Goal: Information Seeking & Learning: Learn about a topic

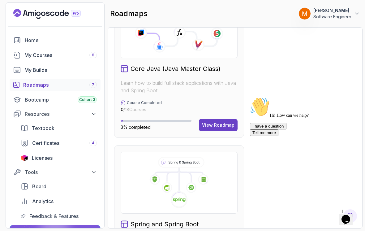
scroll to position [372, 0]
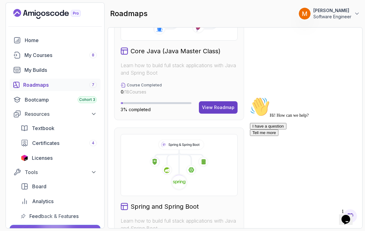
click at [346, 217] on icon "Chat widget" at bounding box center [345, 219] width 9 height 9
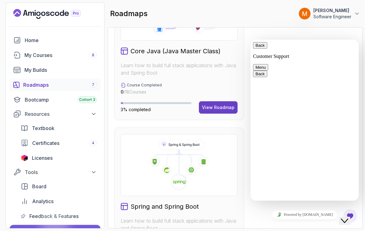
click at [348, 219] on icon "Close Chat This icon closes the chat window." at bounding box center [344, 220] width 7 height 7
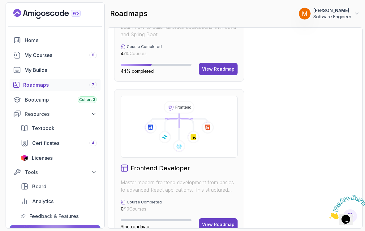
scroll to position [567, 0]
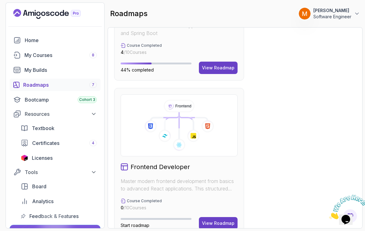
click at [329, 215] on icon "Close" at bounding box center [329, 217] width 0 height 5
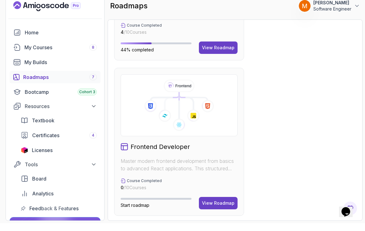
scroll to position [606, 0]
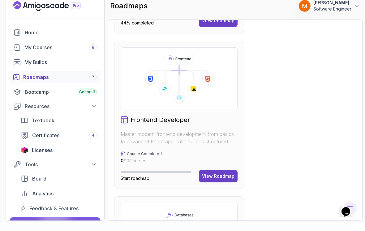
click at [218, 177] on button "View Roadmap" at bounding box center [218, 183] width 39 height 12
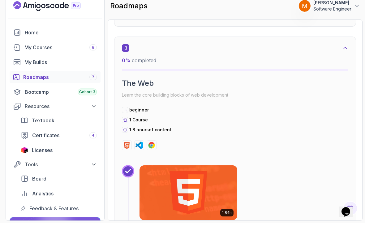
scroll to position [6, 0]
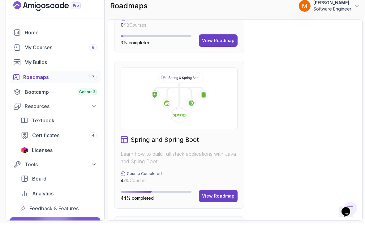
scroll to position [428, 0]
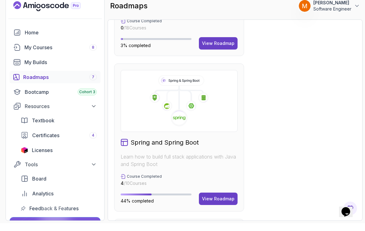
click at [215, 203] on div "View Roadmap" at bounding box center [218, 206] width 32 height 6
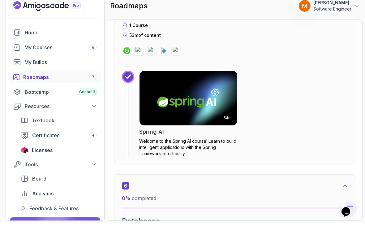
scroll to position [1128, 0]
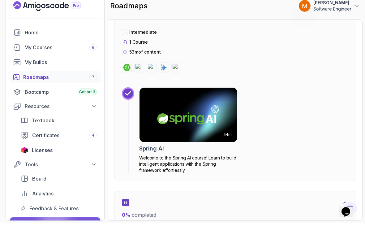
click at [208, 111] on img at bounding box center [188, 122] width 98 height 55
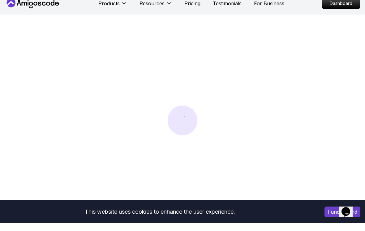
scroll to position [17, 0]
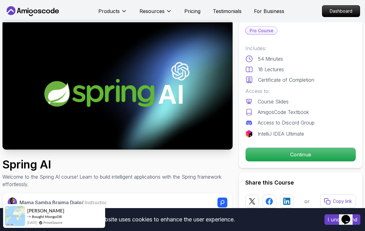
click at [254, 158] on p "Continue" at bounding box center [300, 154] width 110 height 14
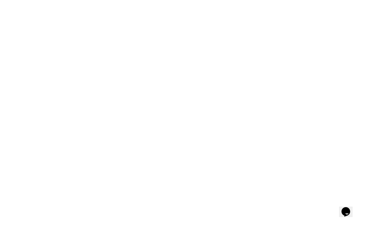
click at [248, 0] on html at bounding box center [182, 0] width 365 height 0
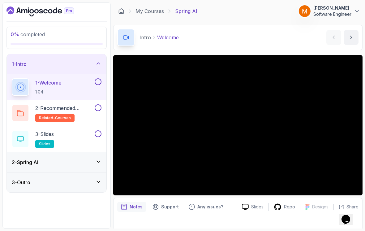
click at [37, 158] on h3 "2 - Spring Ai" at bounding box center [25, 161] width 27 height 7
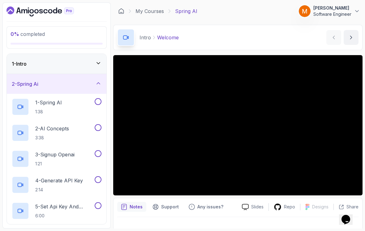
scroll to position [0, 0]
click at [23, 60] on h3 "1 - Intro" at bounding box center [19, 63] width 15 height 7
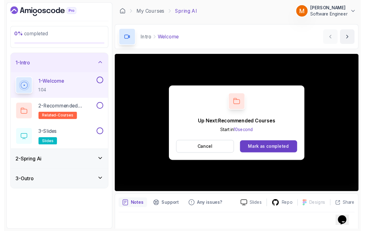
scroll to position [4, 0]
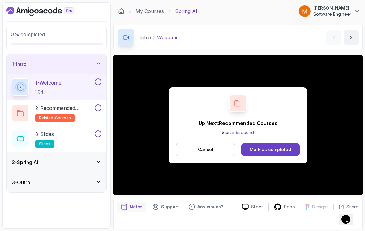
click at [100, 78] on button at bounding box center [98, 81] width 7 height 7
click at [82, 105] on p "2 - Recommended Courses" at bounding box center [64, 107] width 58 height 7
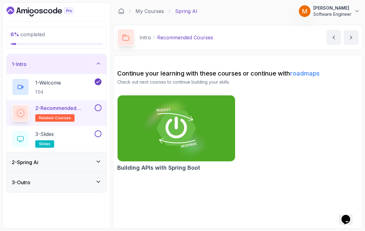
click at [99, 104] on button at bounding box center [98, 107] width 7 height 7
click at [59, 133] on div "3 - Slides slides" at bounding box center [53, 138] width 82 height 17
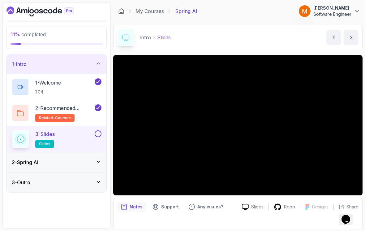
click at [98, 130] on button at bounding box center [98, 133] width 7 height 7
click at [31, 67] on div "1 - Intro" at bounding box center [57, 64] width 100 height 20
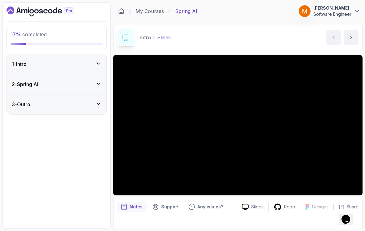
click at [24, 82] on h3 "2 - Spring Ai" at bounding box center [25, 83] width 27 height 7
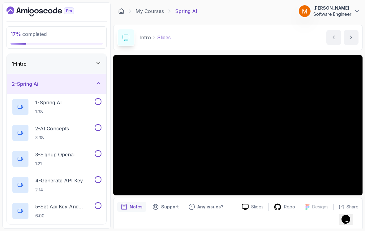
click at [53, 99] on p "1 - Spring AI" at bounding box center [48, 102] width 27 height 7
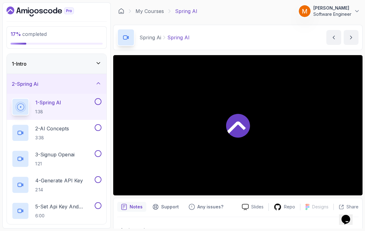
click at [142, 151] on div at bounding box center [237, 125] width 249 height 140
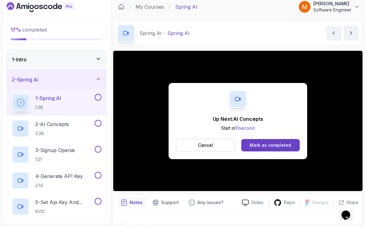
scroll to position [4, 0]
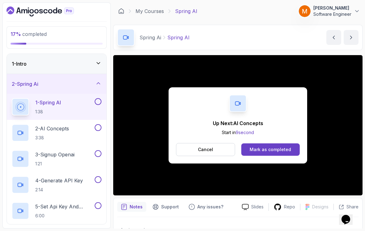
click at [97, 98] on button at bounding box center [98, 101] width 7 height 7
click at [57, 134] on p "3:38" at bounding box center [52, 137] width 34 height 6
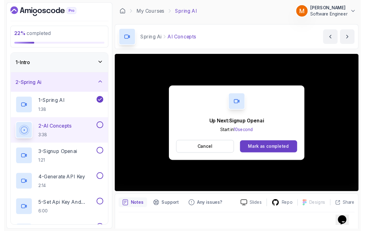
scroll to position [4, 0]
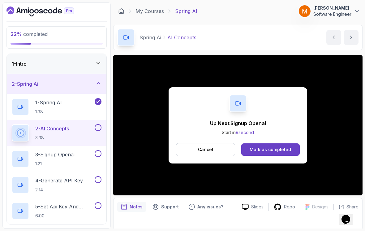
click at [93, 127] on button "2 - AI Concepts 3:38" at bounding box center [57, 132] width 90 height 17
click at [98, 124] on button at bounding box center [98, 127] width 7 height 7
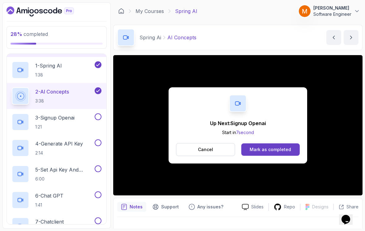
scroll to position [40, 0]
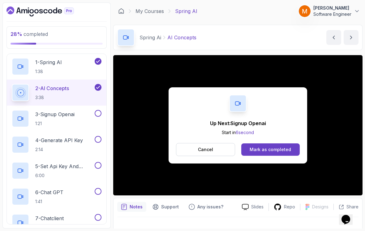
click at [54, 114] on h2 "3 - Signup Openai 1:21" at bounding box center [54, 118] width 39 height 16
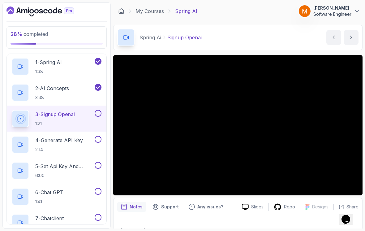
click at [99, 110] on button at bounding box center [98, 113] width 7 height 7
click at [99, 136] on button at bounding box center [98, 139] width 7 height 7
click at [59, 166] on h2 "5 - Set Api Key And Model Configs 6:00" at bounding box center [64, 170] width 58 height 16
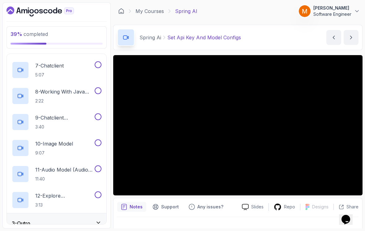
scroll to position [192, 0]
click at [41, 220] on div "3 - Outro" at bounding box center [57, 223] width 90 height 7
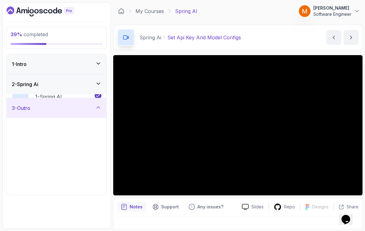
scroll to position [10, 0]
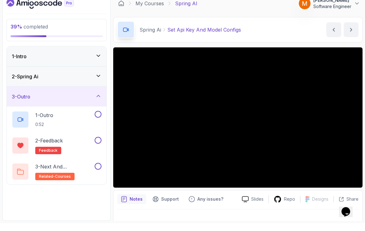
click at [47, 119] on h2 "1 - Outro 0:52" at bounding box center [44, 127] width 18 height 16
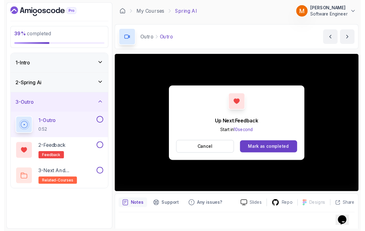
scroll to position [4, 0]
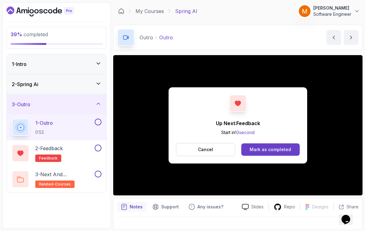
click at [97, 121] on button at bounding box center [98, 121] width 7 height 7
click at [63, 152] on h2 "2 - Feedback feedback" at bounding box center [49, 152] width 28 height 17
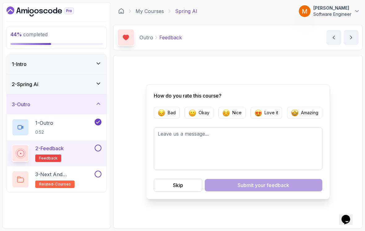
click at [99, 144] on button at bounding box center [98, 147] width 7 height 7
click at [74, 173] on p "3 - Next and Recommended Courses" at bounding box center [64, 173] width 58 height 7
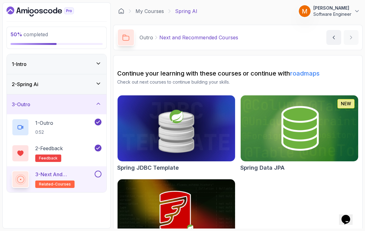
click at [95, 174] on button at bounding box center [98, 173] width 7 height 7
click at [35, 103] on div "3 - Outro" at bounding box center [57, 103] width 90 height 7
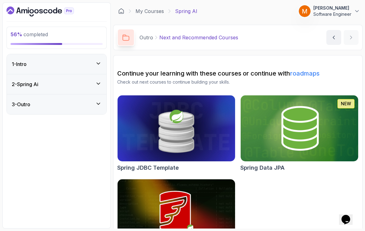
click at [26, 87] on h3 "2 - Spring Ai" at bounding box center [25, 83] width 27 height 7
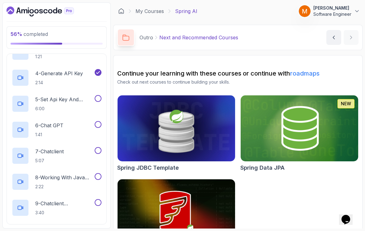
scroll to position [107, 0]
click at [53, 106] on p "6:00" at bounding box center [64, 108] width 58 height 6
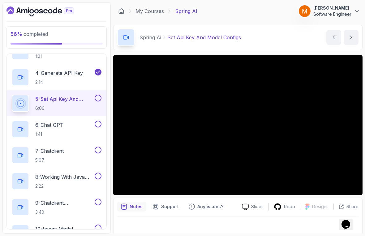
click at [9, 230] on html "56 % completed 1 - Intro 2 - Spring Ai 1 - Spring AI 1:38 2 - AI Concepts 3:38 …" at bounding box center [182, 118] width 365 height 236
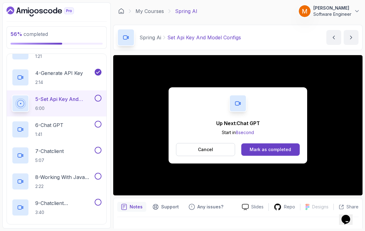
click at [99, 98] on button at bounding box center [98, 98] width 7 height 7
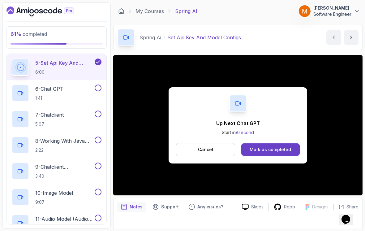
scroll to position [145, 0]
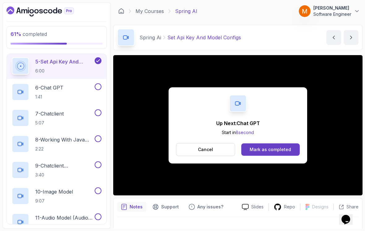
click at [45, 90] on p "6 - Chat GPT" at bounding box center [49, 87] width 28 height 7
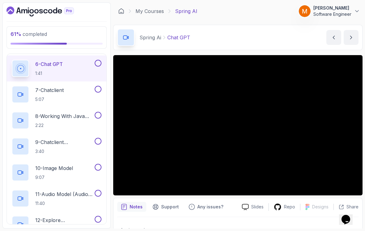
scroll to position [158, 0]
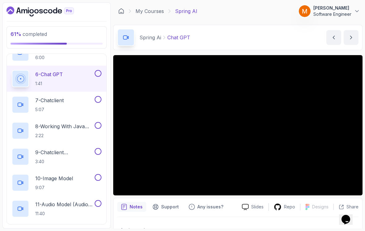
click at [98, 74] on button at bounding box center [98, 73] width 7 height 7
click at [48, 104] on p "7 - Chatclient" at bounding box center [49, 99] width 28 height 7
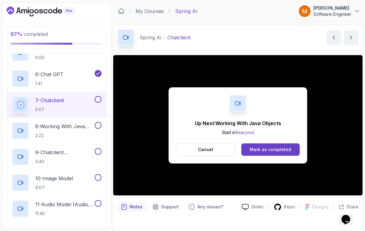
click at [97, 101] on button at bounding box center [98, 99] width 7 height 7
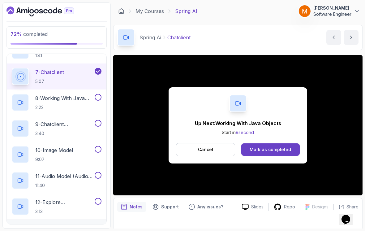
scroll to position [186, 0]
click at [48, 102] on h2 "8 - Working With Java Objects 2:22" at bounding box center [64, 102] width 58 height 16
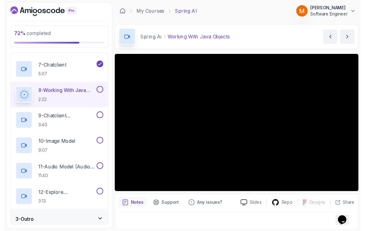
scroll to position [179, 0]
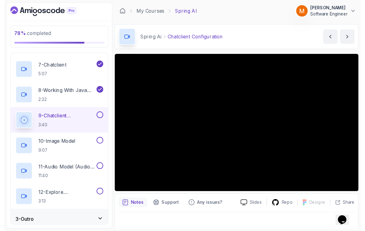
scroll to position [179, 0]
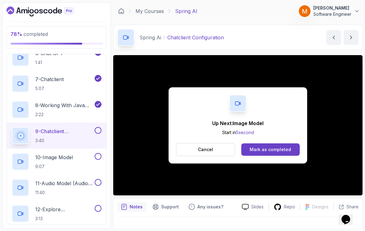
click at [98, 132] on button at bounding box center [98, 130] width 7 height 7
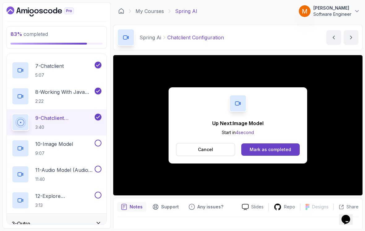
click at [56, 147] on p "10 - Image Model" at bounding box center [54, 143] width 38 height 7
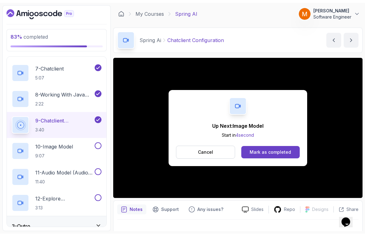
scroll to position [192, 0]
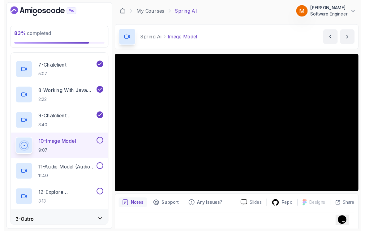
scroll to position [179, 0]
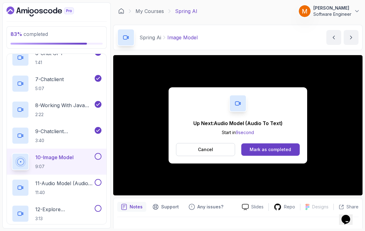
click at [100, 155] on button at bounding box center [98, 156] width 7 height 7
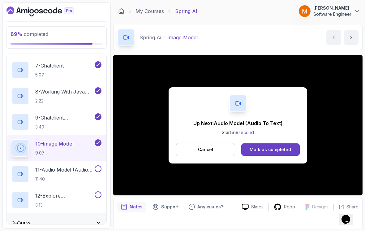
scroll to position [192, 0]
click at [45, 200] on h2 "12 - Explore Documentation 3:13" at bounding box center [64, 200] width 58 height 16
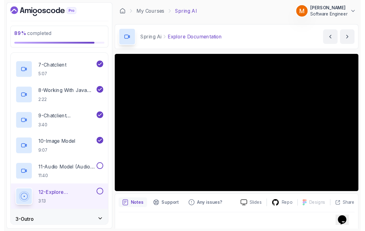
scroll to position [179, 0]
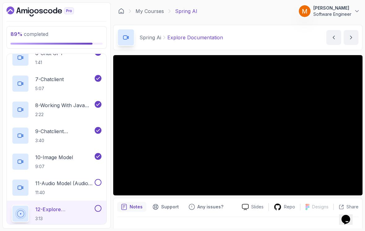
click at [105, 206] on div "12 - Explore Documentation 3:13" at bounding box center [57, 213] width 100 height 26
click at [100, 210] on button at bounding box center [98, 208] width 7 height 7
click at [85, 185] on p "11 - Audio Model (Audio To Text)" at bounding box center [64, 182] width 58 height 7
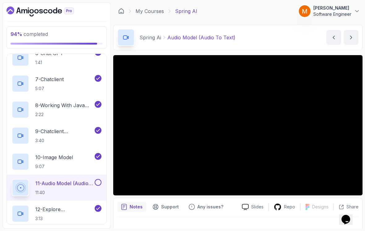
click at [100, 183] on button at bounding box center [98, 182] width 7 height 7
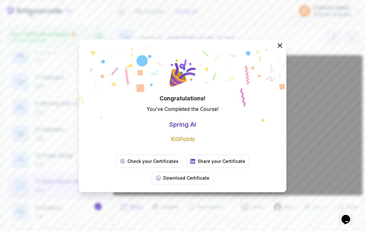
click at [127, 164] on p "Check your Certificates" at bounding box center [152, 161] width 51 height 6
click at [279, 47] on icon at bounding box center [280, 46] width 4 height 4
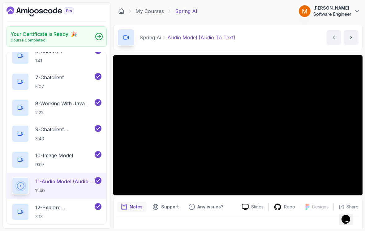
click at [18, 9] on icon "Dashboard" at bounding box center [18, 10] width 5 height 6
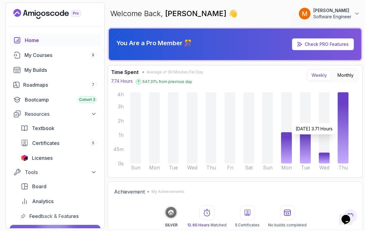
scroll to position [3, 0]
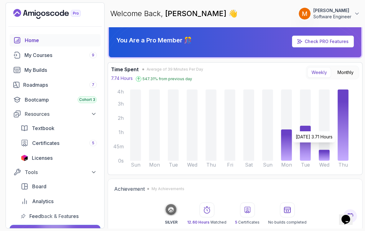
click at [345, 128] on icon at bounding box center [343, 124] width 11 height 71
click at [324, 156] on icon at bounding box center [324, 154] width 11 height 11
click at [302, 158] on icon at bounding box center [305, 143] width 11 height 35
click at [279, 156] on icon "Sun Mon Tue Wed Thu Fri Sat Sun Mon Tue Wed Thu 0s 45m 1h 2h 3h 4h" at bounding box center [230, 129] width 248 height 83
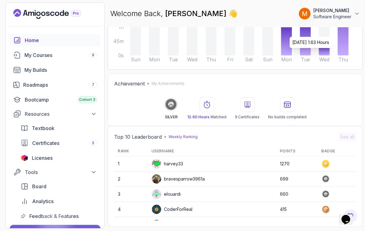
click at [31, 86] on div "Roadmaps 7" at bounding box center [60, 84] width 74 height 7
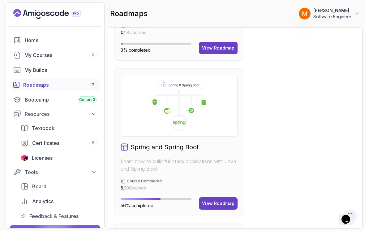
scroll to position [433, 0]
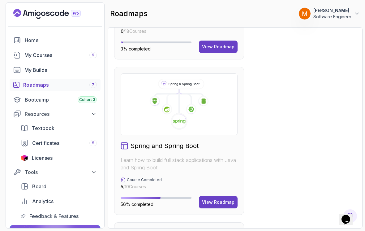
click at [220, 199] on div "View Roadmap" at bounding box center [218, 202] width 32 height 6
